Goal: Find contact information: Find contact information

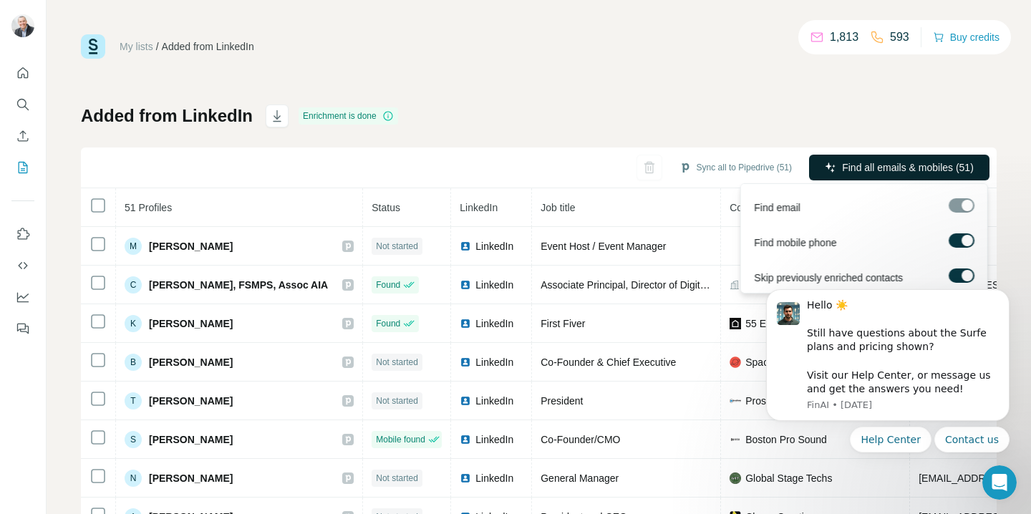
click at [867, 163] on span "Find all emails & mobiles (51)" at bounding box center [908, 167] width 132 height 14
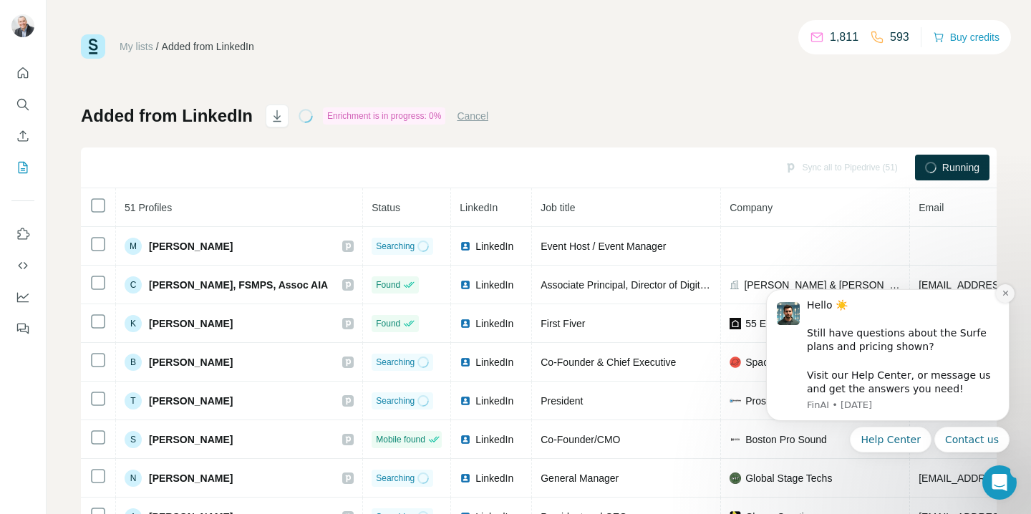
click at [1006, 294] on icon "Dismiss notification" at bounding box center [1005, 293] width 5 height 5
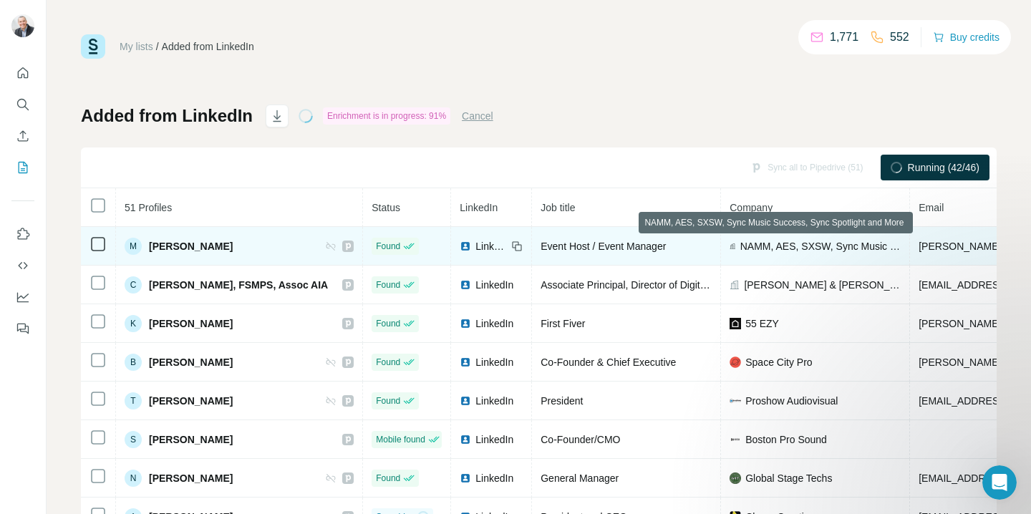
click at [800, 250] on span "NAMM, AES, SXSW, Sync Music Success, Sync Spotlight and More" at bounding box center [821, 246] width 161 height 14
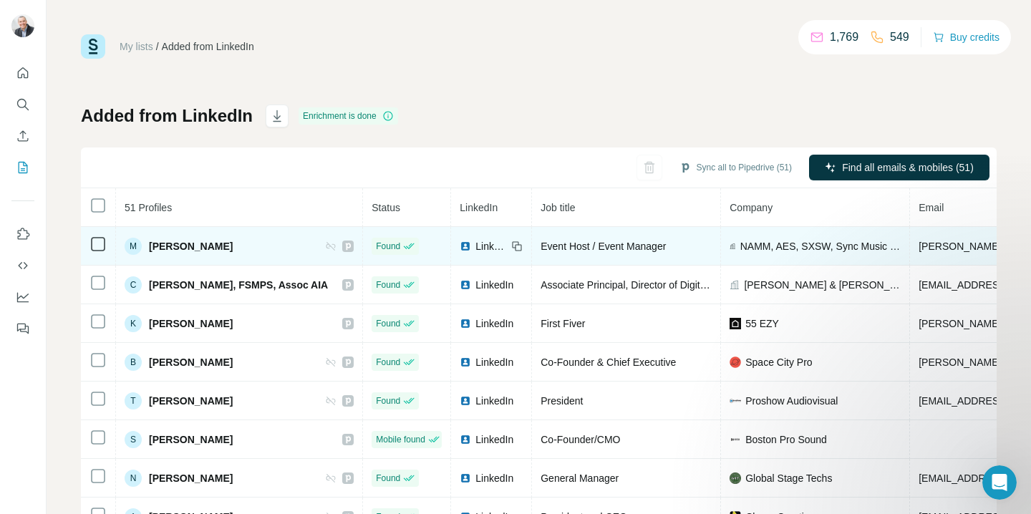
click at [592, 245] on span "Event Host / Event Manager" at bounding box center [603, 246] width 125 height 11
